Goal: Transaction & Acquisition: Purchase product/service

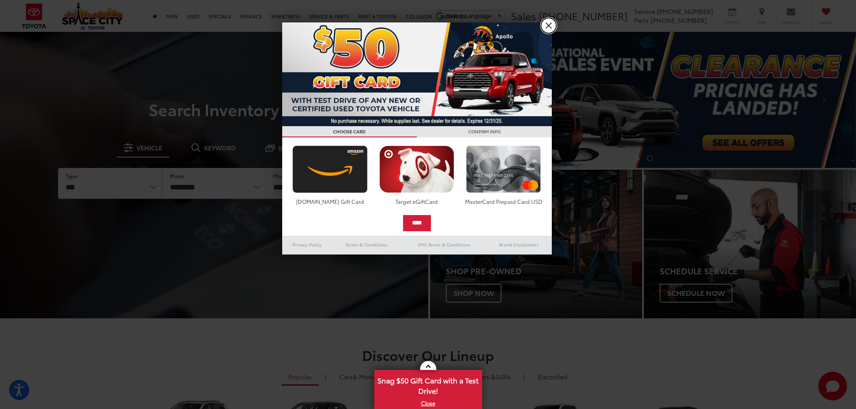
click at [549, 27] on link "X" at bounding box center [548, 25] width 15 height 15
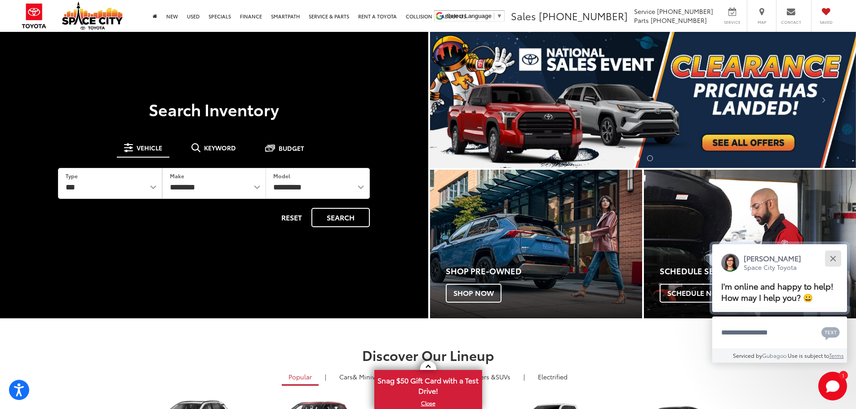
click at [834, 257] on div "Close" at bounding box center [833, 259] width 6 height 6
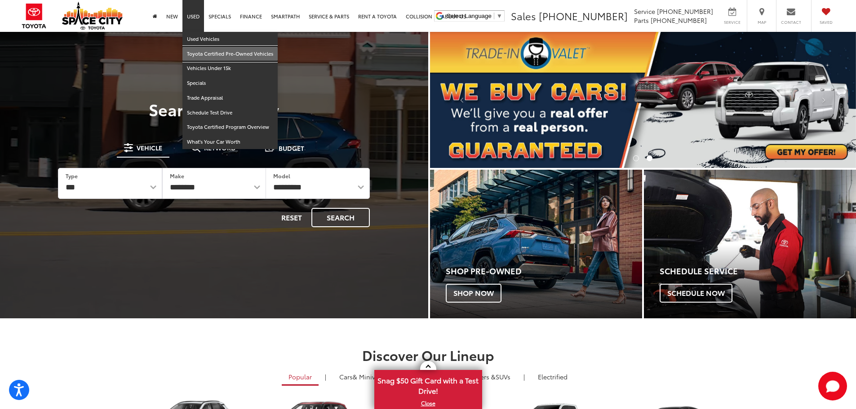
click at [205, 53] on link "Toyota Certified Pre-Owned Vehicles" at bounding box center [229, 54] width 95 height 15
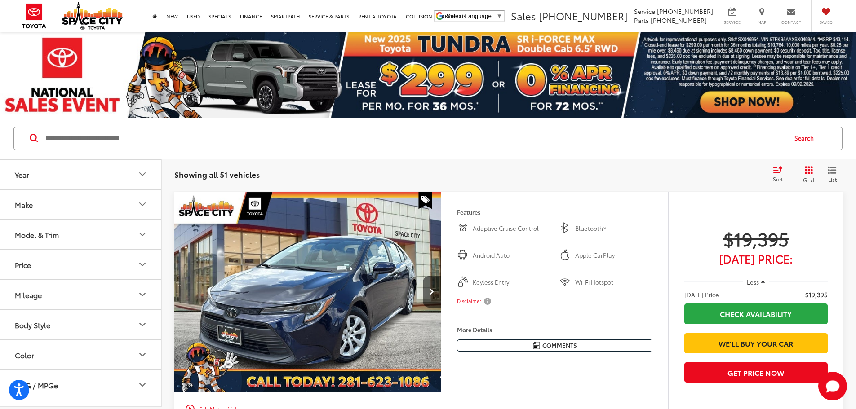
click at [777, 172] on icon "Select sort value" at bounding box center [778, 169] width 8 height 5
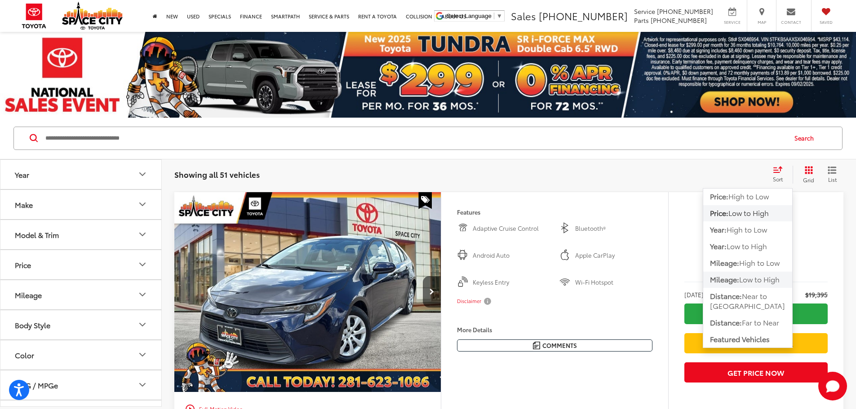
click at [770, 279] on span "Low to High" at bounding box center [759, 279] width 40 height 10
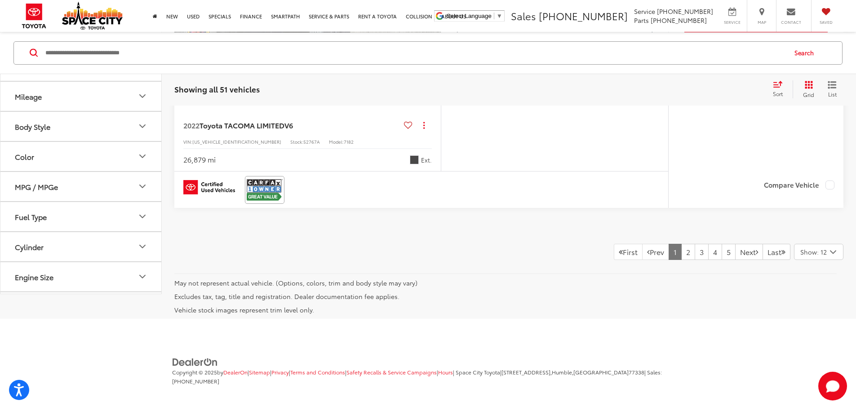
scroll to position [4818, 0]
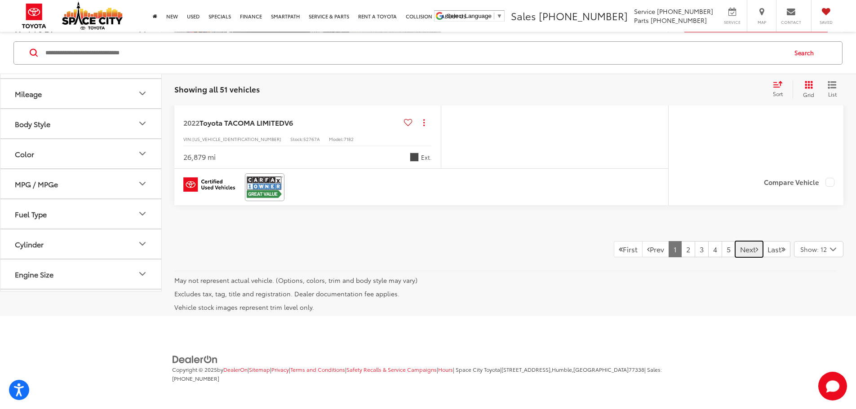
click at [741, 248] on link "Next" at bounding box center [749, 249] width 28 height 16
click at [746, 258] on link "Next" at bounding box center [749, 249] width 28 height 16
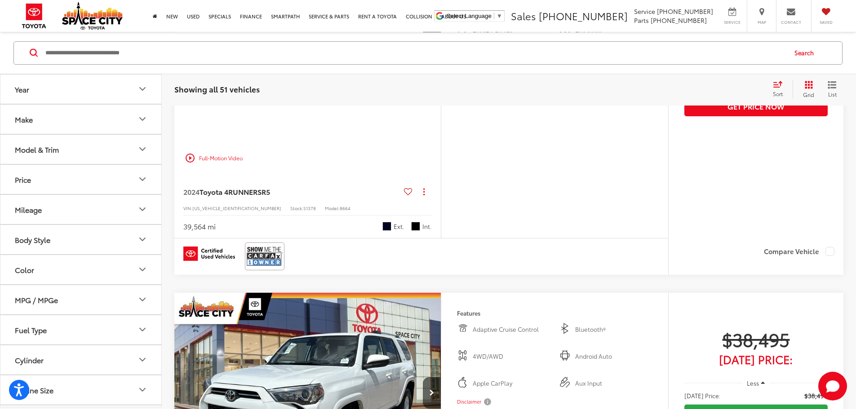
scroll to position [940, 0]
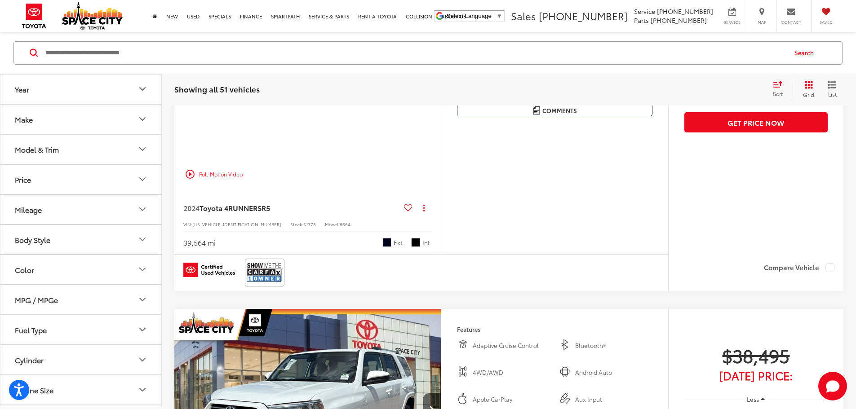
click at [441, 73] on button "Next image" at bounding box center [432, 56] width 18 height 31
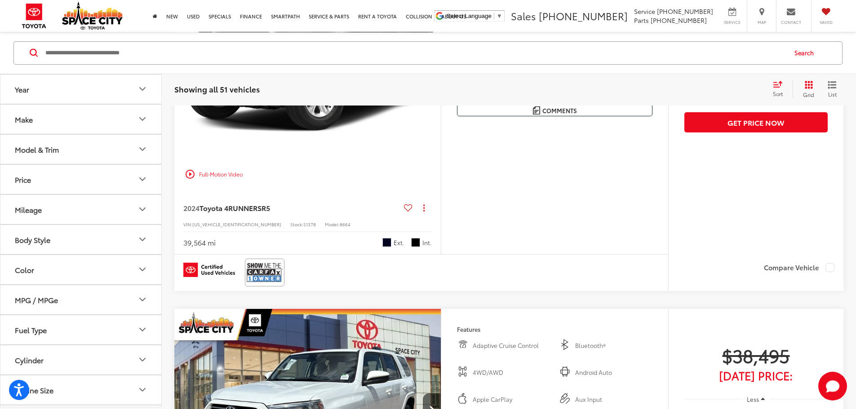
click at [441, 73] on button "Next image" at bounding box center [432, 56] width 18 height 31
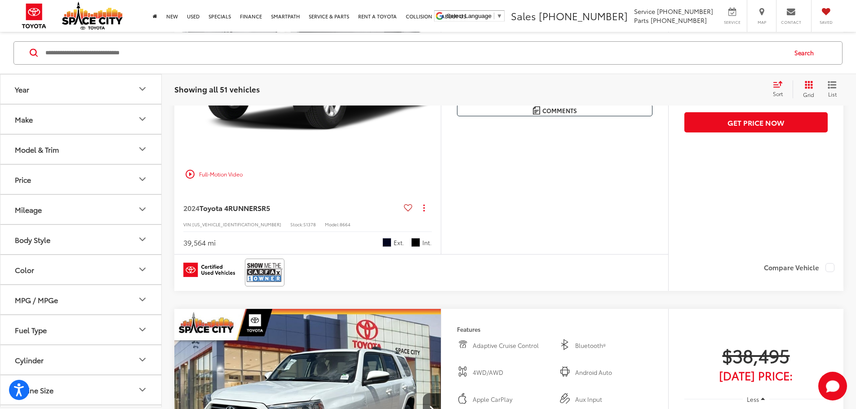
scroll to position [0, 682]
click at [441, 73] on button "Next image" at bounding box center [432, 56] width 18 height 31
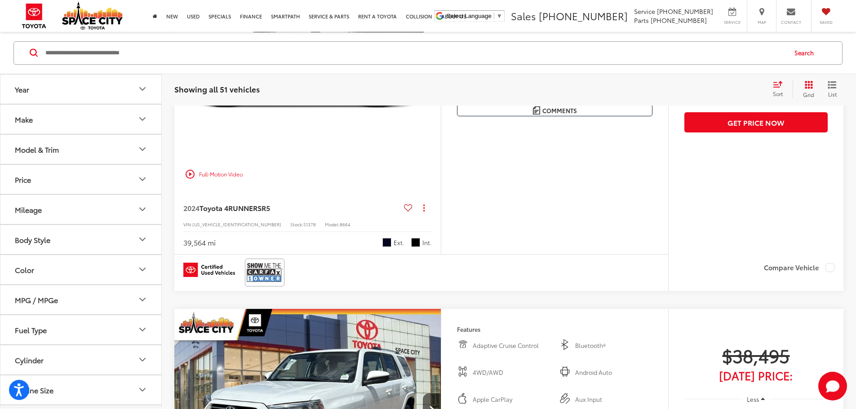
scroll to position [0, 1022]
click at [441, 73] on button "Next image" at bounding box center [432, 56] width 18 height 31
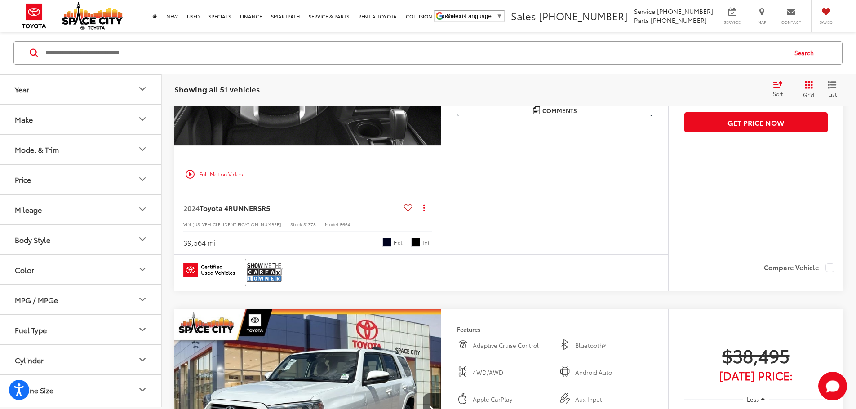
scroll to position [0, 1363]
click at [441, 73] on button "Next image" at bounding box center [432, 56] width 18 height 31
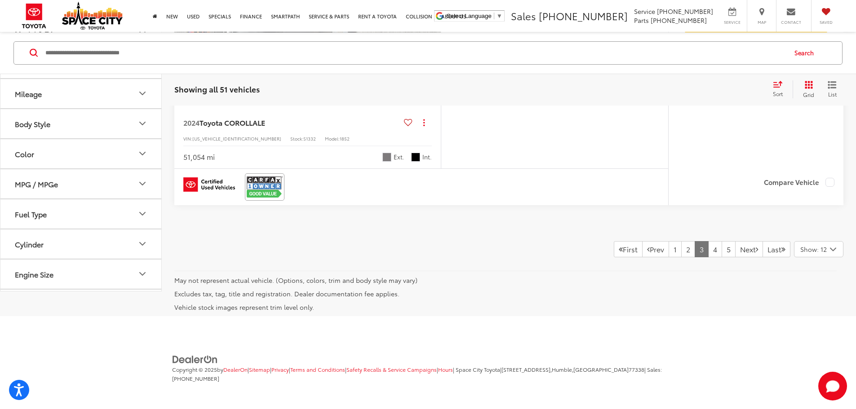
scroll to position [4818, 0]
click at [735, 250] on link "Next" at bounding box center [749, 249] width 28 height 16
click at [740, 252] on link "Next" at bounding box center [749, 249] width 28 height 16
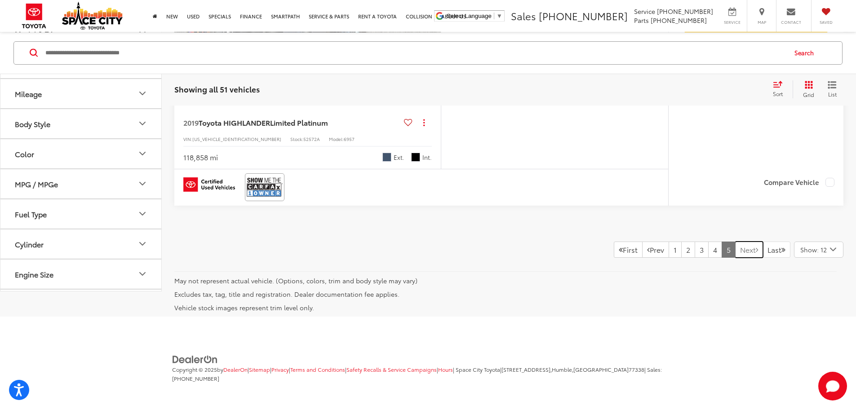
click at [742, 250] on link "Next" at bounding box center [749, 250] width 28 height 16
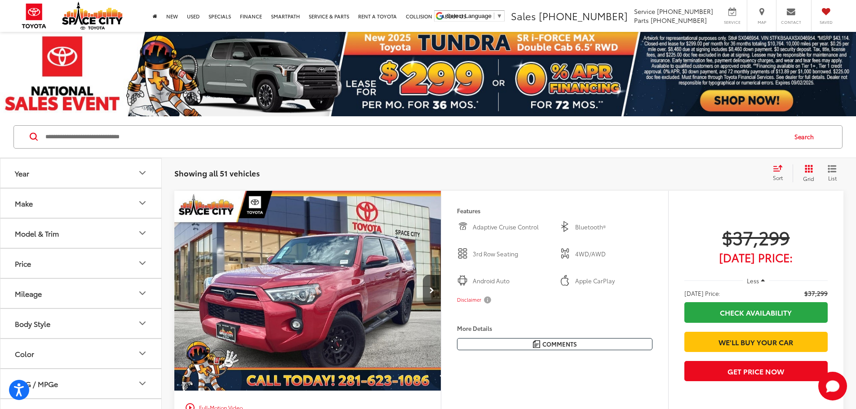
scroll to position [0, 0]
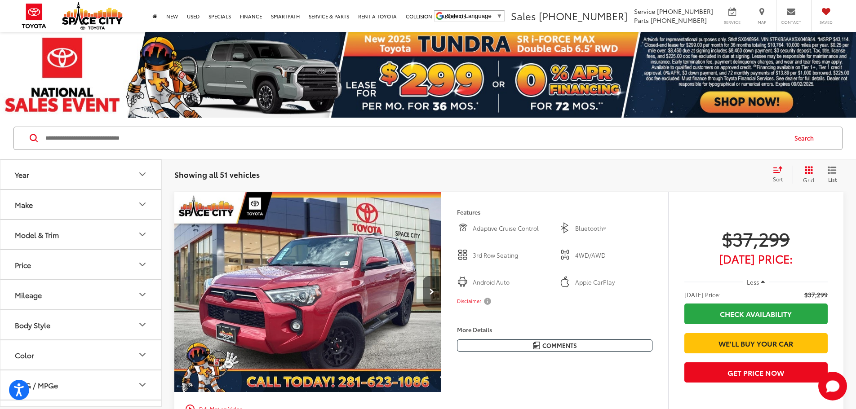
click at [144, 202] on icon "Make" at bounding box center [142, 204] width 11 height 11
click at [140, 293] on icon "Model & Trim" at bounding box center [142, 292] width 11 height 11
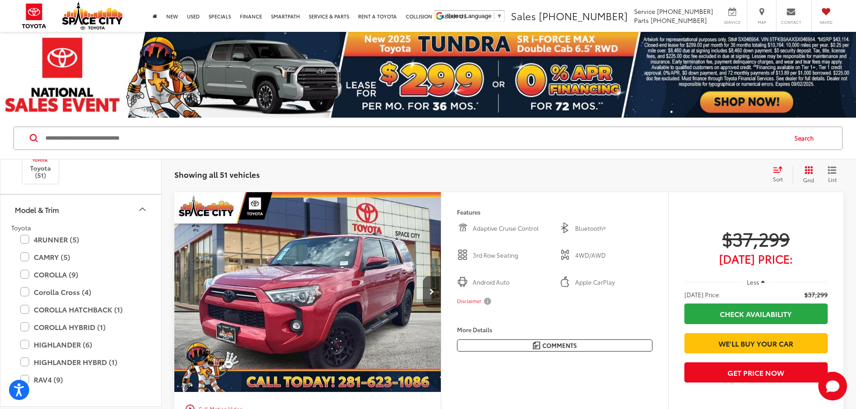
scroll to position [90, 0]
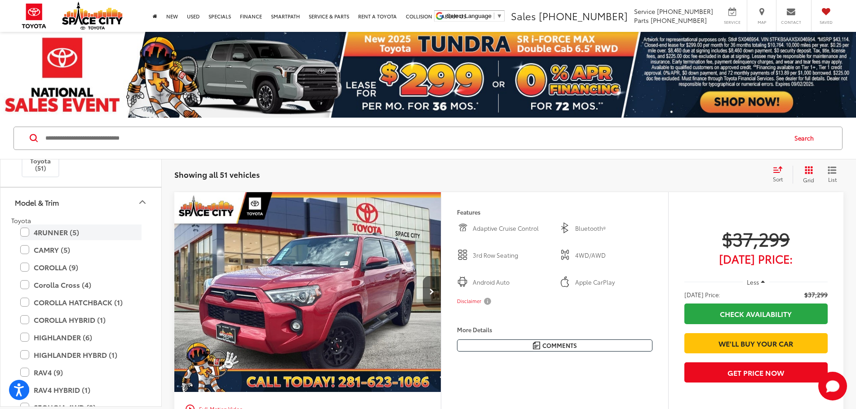
click at [24, 231] on label "4RUNNER (5)" at bounding box center [80, 233] width 121 height 16
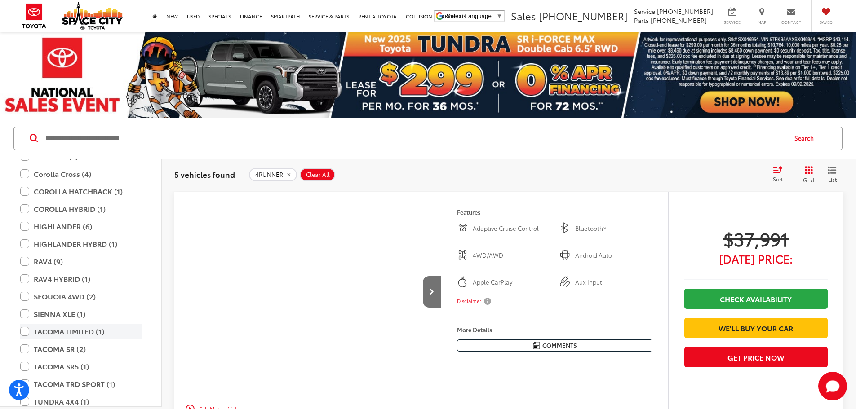
scroll to position [246, 0]
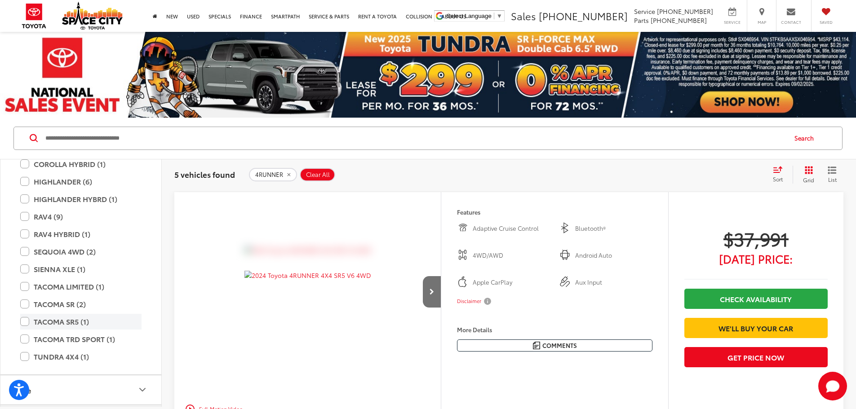
click at [26, 322] on label "TACOMA SR5 (1)" at bounding box center [80, 322] width 121 height 16
click at [26, 306] on label "TACOMA SR (2)" at bounding box center [80, 305] width 121 height 16
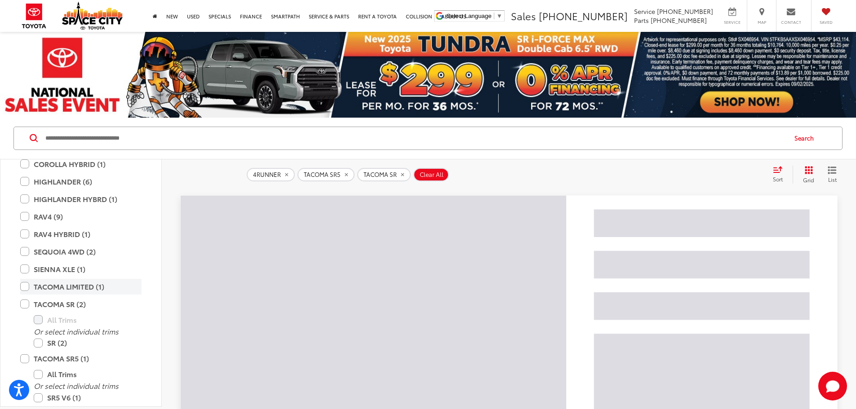
click at [27, 290] on label "TACOMA LIMITED (1)" at bounding box center [80, 287] width 121 height 16
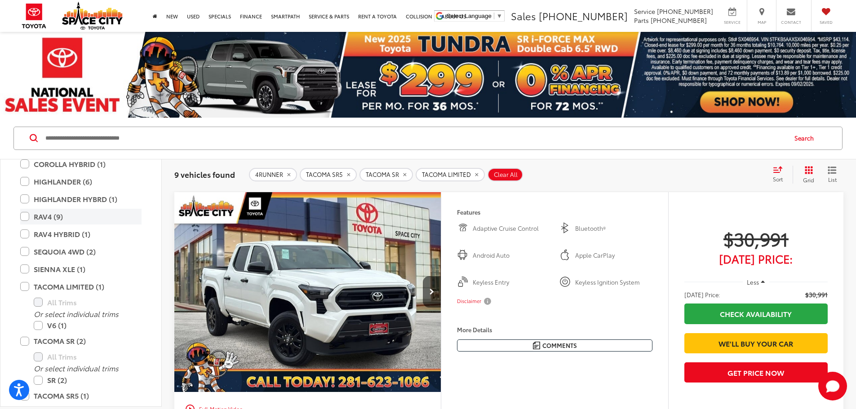
click at [30, 216] on label "RAV4 (9)" at bounding box center [80, 217] width 121 height 16
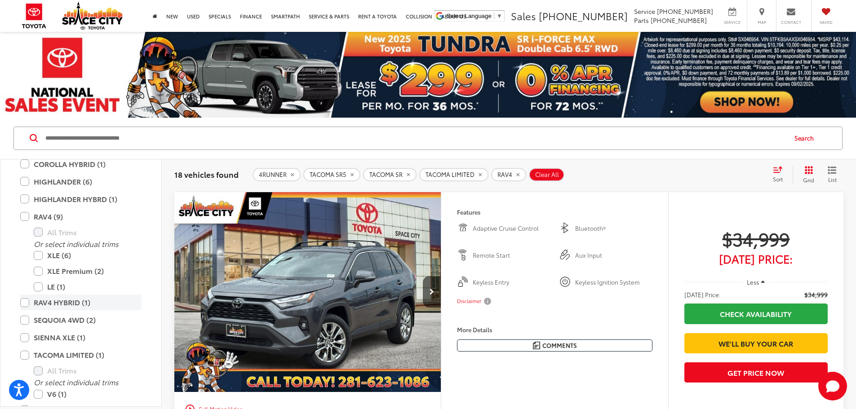
click at [24, 304] on label "RAV4 HYBRID (1)" at bounding box center [80, 303] width 121 height 16
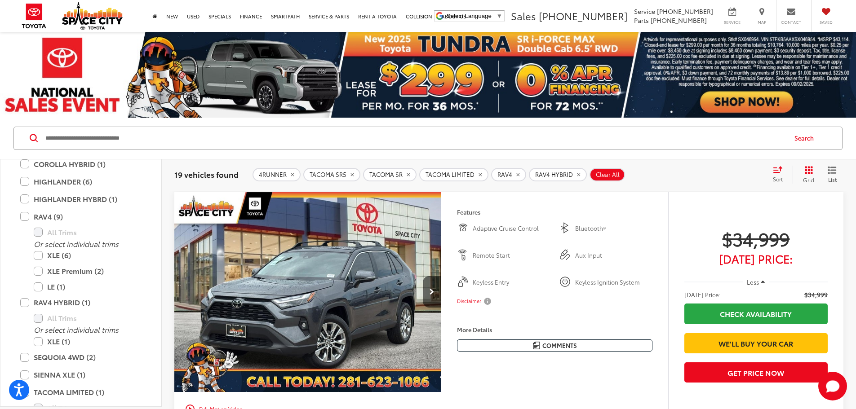
click at [776, 170] on icon "Select sort value" at bounding box center [778, 169] width 8 height 5
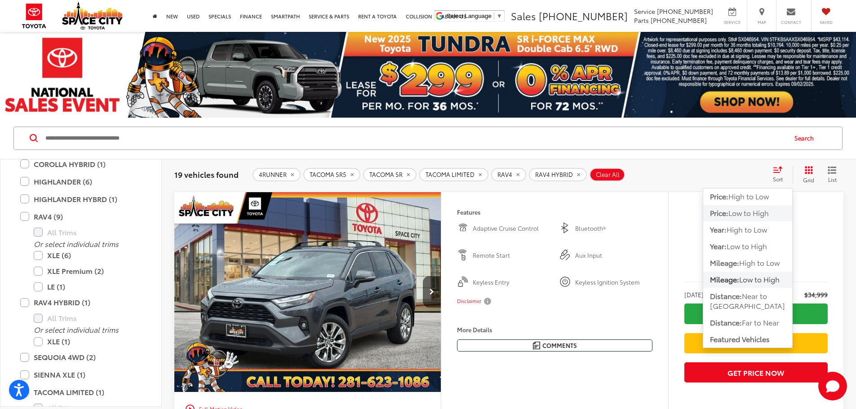
click at [765, 214] on span "Low to High" at bounding box center [749, 213] width 40 height 10
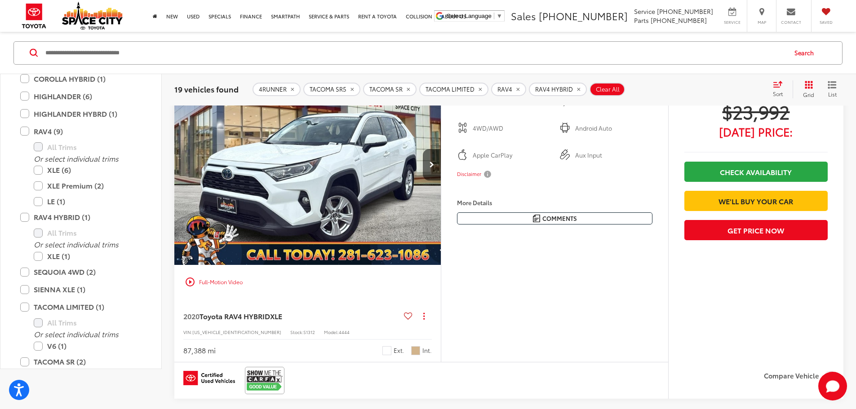
scroll to position [135, 0]
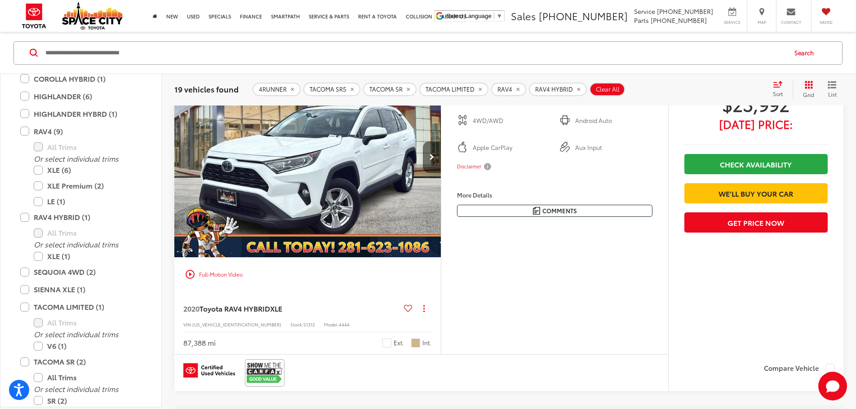
click at [441, 173] on button "Next image" at bounding box center [432, 157] width 18 height 31
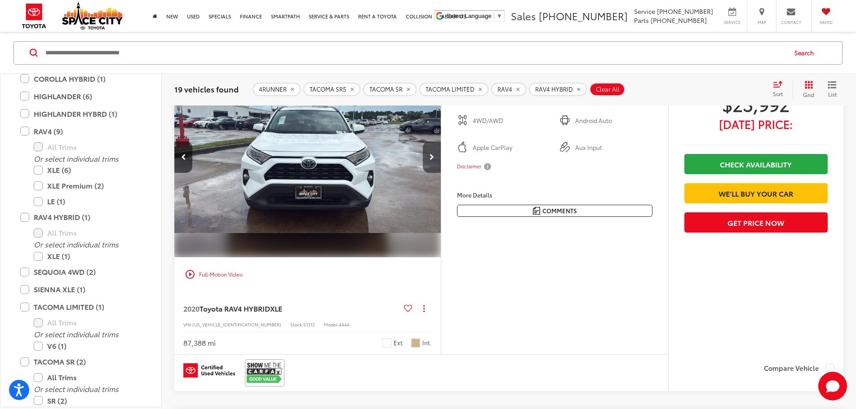
click at [441, 173] on button "Next image" at bounding box center [432, 157] width 18 height 31
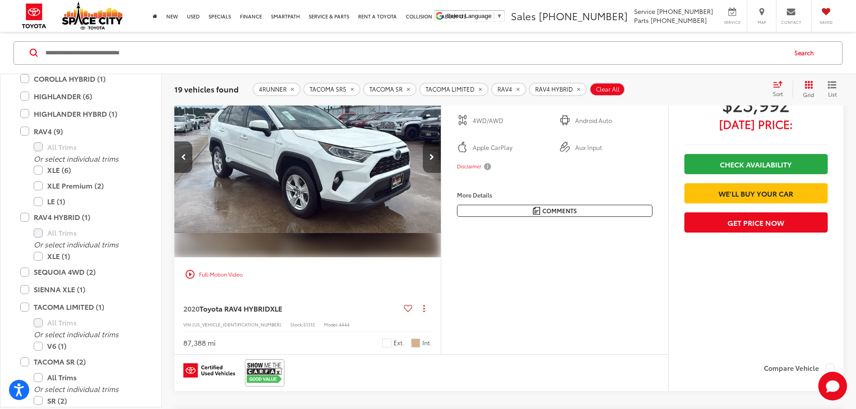
click at [441, 173] on button "Next image" at bounding box center [432, 157] width 18 height 31
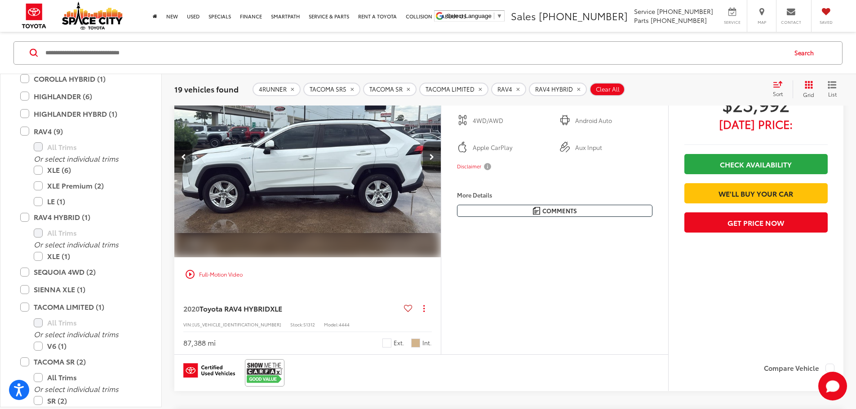
scroll to position [0, 1022]
click at [441, 173] on button "Next image" at bounding box center [432, 157] width 18 height 31
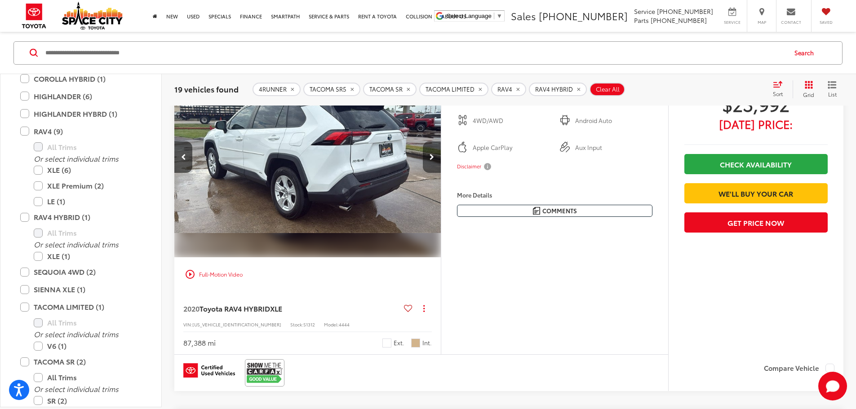
click at [441, 173] on button "Next image" at bounding box center [432, 157] width 18 height 31
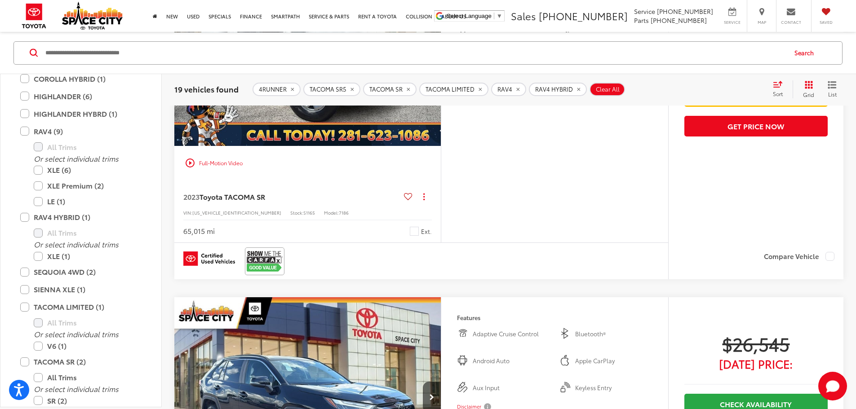
scroll to position [1348, 0]
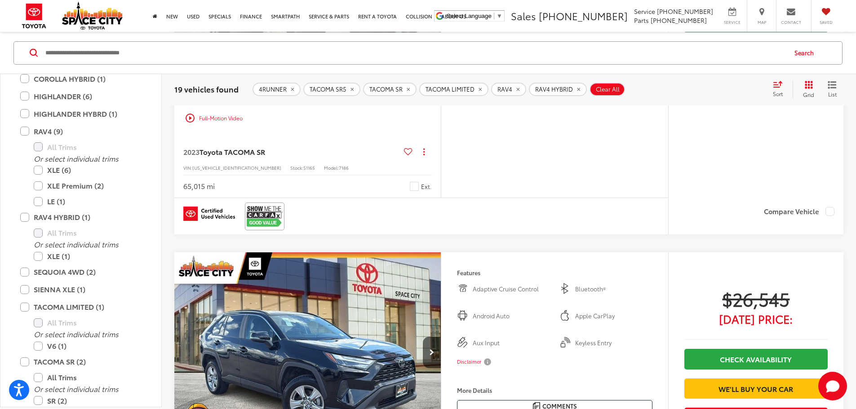
click at [441, 17] on button "Next image" at bounding box center [432, 0] width 18 height 31
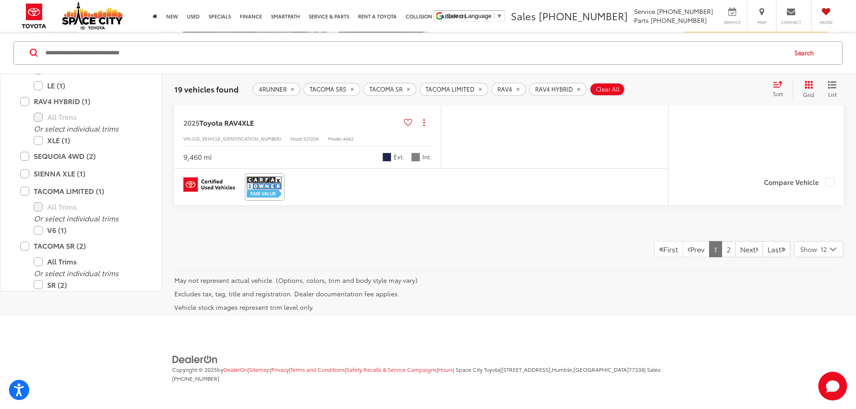
scroll to position [4809, 0]
click at [736, 258] on link "Next" at bounding box center [749, 249] width 28 height 16
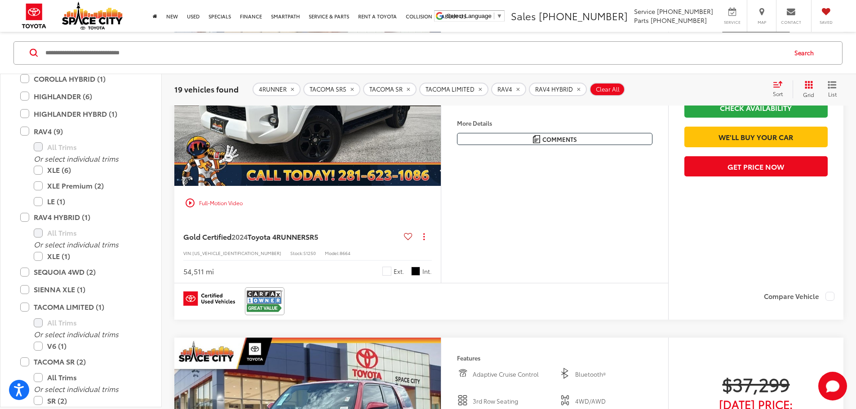
scroll to position [895, 0]
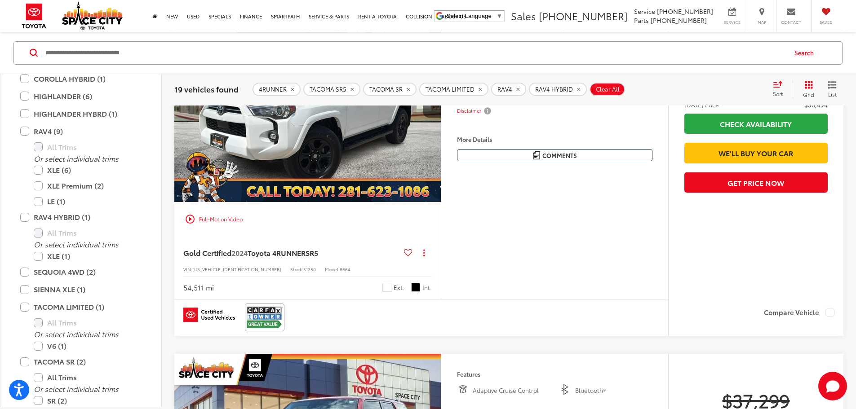
click at [685, 138] on capital-one-entry-button at bounding box center [685, 138] width 0 height 0
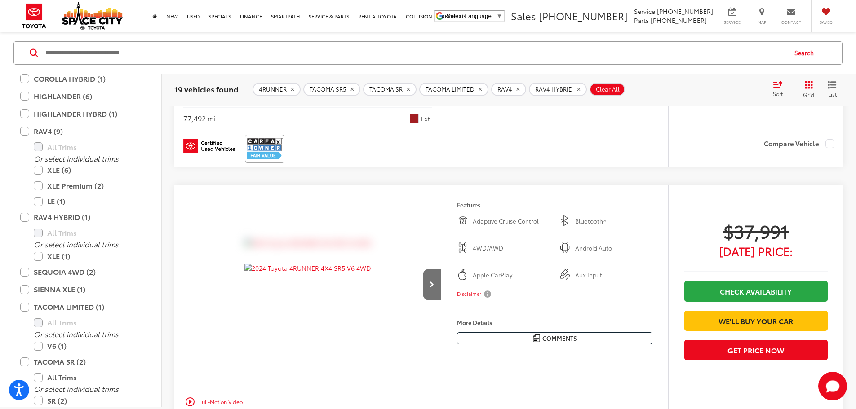
scroll to position [1434, 0]
